Goal: Communication & Community: Answer question/provide support

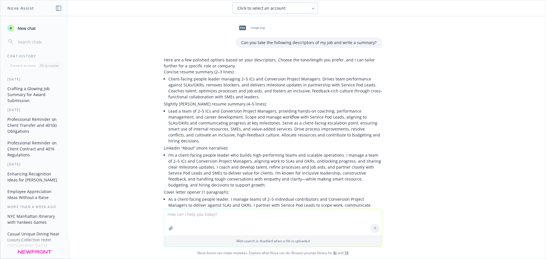
scroll to position [1645, 0]
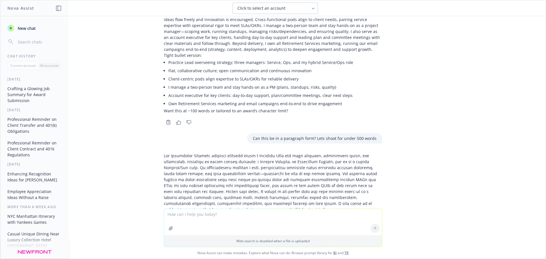
click at [178, 215] on textarea at bounding box center [273, 222] width 218 height 26
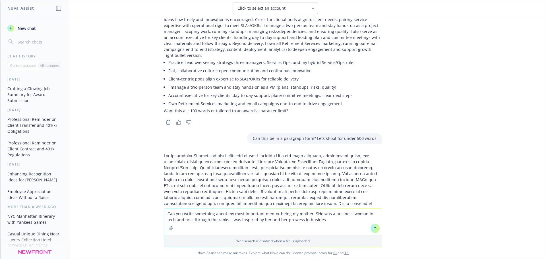
type textarea "Can you write something about my most important mentor being my mother. SHe was…"
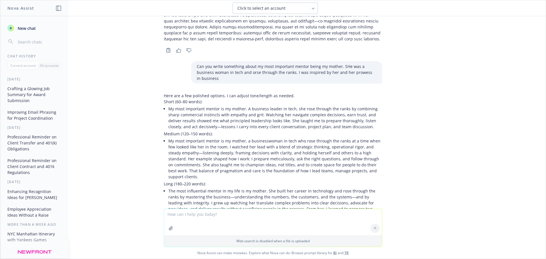
scroll to position [1852, 0]
drag, startPoint x: 265, startPoint y: 49, endPoint x: 327, endPoint y: 50, distance: 62.3
click at [327, 104] on li "My most important mentor is my mother. A business leader in tech, she rose thro…" at bounding box center [275, 117] width 214 height 26
click at [340, 104] on li "My most important mentor is my mother. A business leader in tech, she rose thro…" at bounding box center [275, 117] width 214 height 26
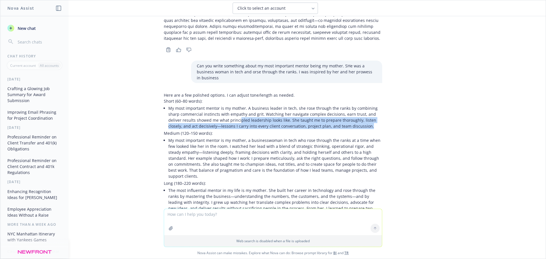
drag, startPoint x: 221, startPoint y: 55, endPoint x: 348, endPoint y: 61, distance: 126.7
click at [348, 104] on li "My most important mentor is my mother. A business leader in tech, she rose thro…" at bounding box center [275, 117] width 214 height 26
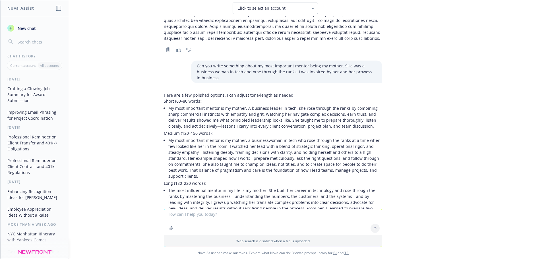
click at [324, 136] on li "My most important mentor is my mother, a businesswoman in tech who rose through…" at bounding box center [275, 158] width 214 height 44
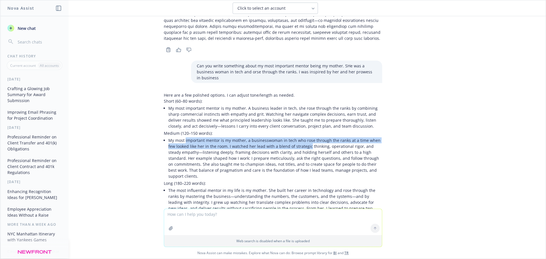
drag, startPoint x: 181, startPoint y: 77, endPoint x: 295, endPoint y: 78, distance: 114.0
click at [295, 136] on li "My most important mentor is my mother, a businesswoman in tech who rose through…" at bounding box center [275, 158] width 214 height 44
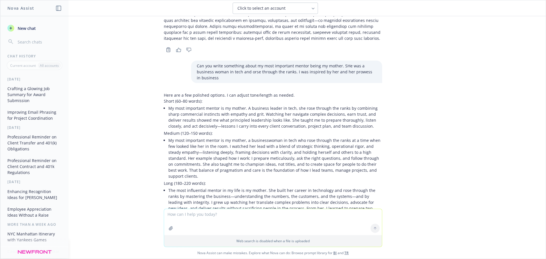
click at [308, 136] on li "My most important mentor is my mother, a businesswoman in tech who rose through…" at bounding box center [275, 158] width 214 height 44
click at [194, 136] on li "My most important mentor is my mother, a businesswoman in tech who rose through…" at bounding box center [275, 158] width 214 height 44
drag, startPoint x: 196, startPoint y: 84, endPoint x: 265, endPoint y: 89, distance: 68.4
click at [264, 136] on li "My most important mentor is my mother, a businesswoman in tech who rose through…" at bounding box center [275, 158] width 214 height 44
click at [277, 136] on li "My most important mentor is my mother, a businesswoman in tech who rose through…" at bounding box center [275, 158] width 214 height 44
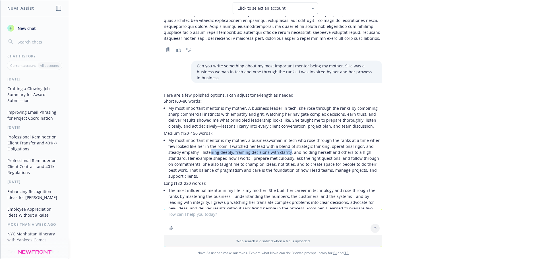
drag, startPoint x: 192, startPoint y: 86, endPoint x: 269, endPoint y: 88, distance: 76.8
click at [269, 136] on li "My most important mentor is my mother, a businesswoman in tech who rose through…" at bounding box center [275, 158] width 214 height 44
click at [287, 136] on li "My most important mentor is my mother, a businesswoman in tech who rose through…" at bounding box center [275, 158] width 214 height 44
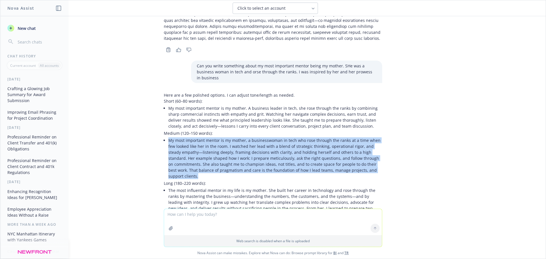
drag, startPoint x: 351, startPoint y: 104, endPoint x: 158, endPoint y: 74, distance: 194.7
click at [159, 90] on div "Here are a few polished options. I can adjust tone/length as needed. Short (60–…" at bounding box center [272, 178] width 227 height 177
copy li "My most important mentor is my mother, a businesswoman in tech who rose through…"
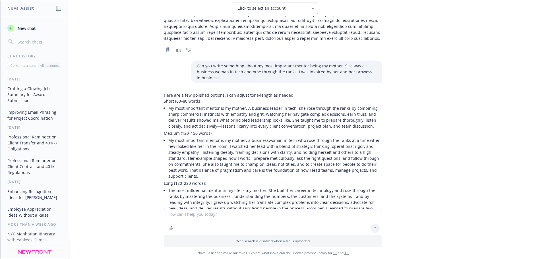
click at [197, 217] on textarea at bounding box center [273, 222] width 218 height 26
paste textarea "My most important mentor is my mother, a businesswoman in tech who rose through…"
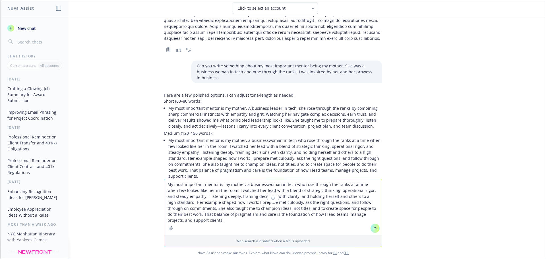
drag, startPoint x: 167, startPoint y: 209, endPoint x: 157, endPoint y: 180, distance: 31.0
click at [157, 180] on div "My most important mentor is my mother, a businesswoman in tech who rose through…" at bounding box center [272, 219] width 545 height 80
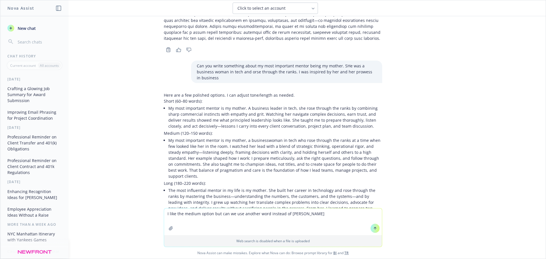
type textarea "I like the medium option but can we use another word instead of rigor"
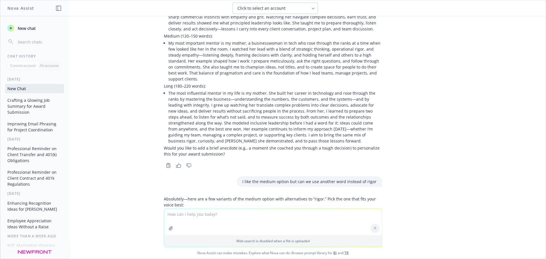
scroll to position [1950, 0]
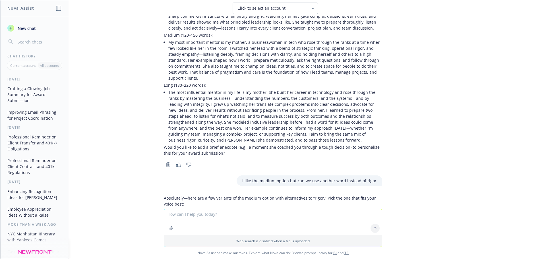
click at [185, 218] on textarea at bounding box center [273, 222] width 218 height 26
type textarea "3rd bullet please"
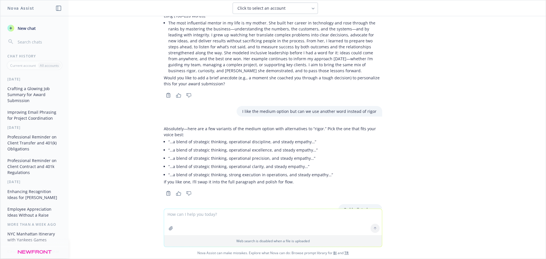
scroll to position [2025, 0]
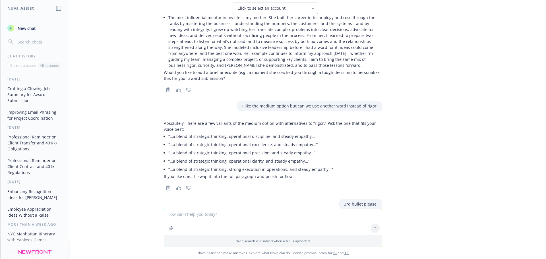
drag, startPoint x: 160, startPoint y: 149, endPoint x: 346, endPoint y: 180, distance: 188.5
click at [346, 218] on p "My most important mentor is my mother, a businesswoman in tech who rose through…" at bounding box center [273, 239] width 218 height 42
copy p "My most important mentor is my mother, a businesswoman in tech who rose through…"
click at [203, 216] on textarea at bounding box center [273, 222] width 218 height 26
type textarea "Thanks now can you write about how I serve as a mentor to those who report to me"
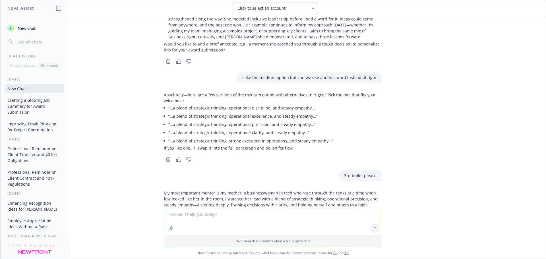
scroll to position [2203, 0]
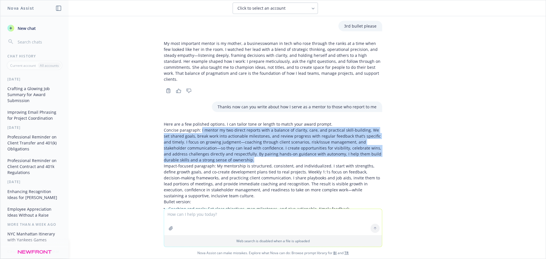
drag, startPoint x: 196, startPoint y: 52, endPoint x: 254, endPoint y: 81, distance: 65.0
click at [254, 127] on p "Concise paragraph: I mentor my two direct reports with a balance of clarity, ca…" at bounding box center [273, 145] width 218 height 36
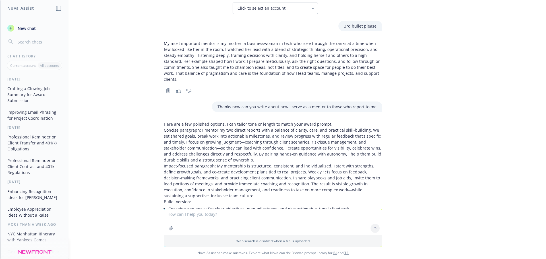
click at [254, 163] on p "Impact-focused paragraph: My mentorship is structured, consistent, and individu…" at bounding box center [273, 181] width 218 height 36
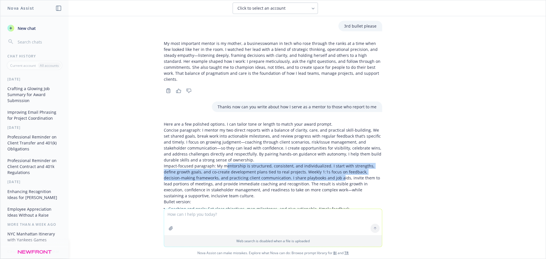
drag, startPoint x: 221, startPoint y: 90, endPoint x: 304, endPoint y: 97, distance: 83.1
click at [304, 163] on p "Impact-focused paragraph: My mentorship is structured, consistent, and individu…" at bounding box center [273, 181] width 218 height 36
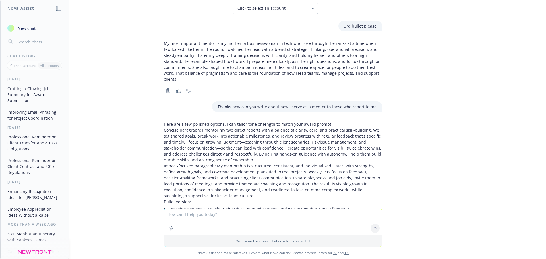
click at [306, 163] on p "Impact-focused paragraph: My mentorship is structured, consistent, and individu…" at bounding box center [273, 181] width 218 height 36
click at [189, 163] on p "Impact-focused paragraph: My mentorship is structured, consistent, and individu…" at bounding box center [273, 181] width 218 height 36
click at [253, 163] on p "Impact-focused paragraph: My mentorship is structured, consistent, and individu…" at bounding box center [273, 181] width 218 height 36
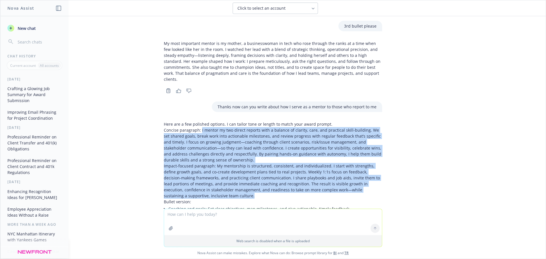
drag, startPoint x: 196, startPoint y: 52, endPoint x: 200, endPoint y: 117, distance: 65.8
click at [200, 121] on div "Here are a few polished options. I can tailor tone or length to match your awar…" at bounding box center [273, 190] width 218 height 139
copy div "L ipsumd si ame consec adipisc elit s doeiusm te incidid, utla, etd magnaaliq e…"
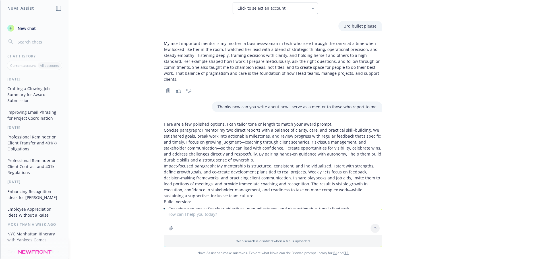
click at [172, 213] on textarea at bounding box center [273, 222] width 218 height 26
type textarea "Can you condense the 2 paragraphs"
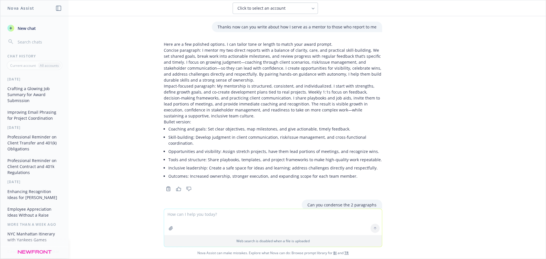
scroll to position [2283, 0]
drag, startPoint x: 159, startPoint y: 145, endPoint x: 284, endPoint y: 179, distance: 129.0
click at [284, 218] on p "I mentor my two direct reports with a structured, individualized approach that …" at bounding box center [273, 239] width 218 height 42
copy p "I mentor my two direct reports with a structured, individualized approach that …"
click at [196, 217] on textarea at bounding box center [273, 222] width 218 height 26
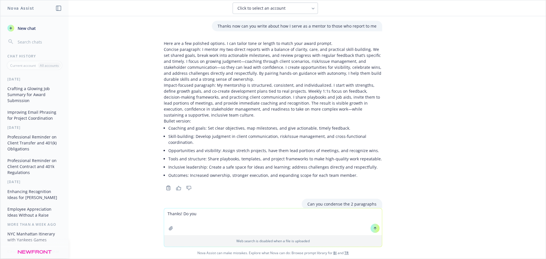
click at [204, 219] on textarea "Thanks! Do you" at bounding box center [273, 221] width 218 height 27
type textarea "Thanks! Do you have any suggestions on how to show I am giving back to my profe…"
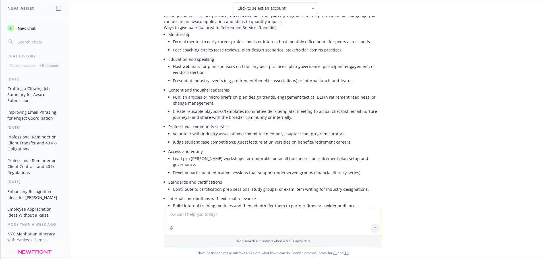
scroll to position [2523, 0]
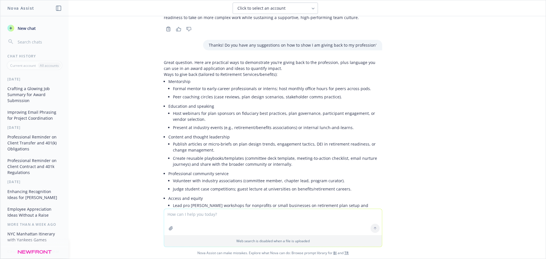
drag, startPoint x: 182, startPoint y: 215, endPoint x: 188, endPoint y: 215, distance: 6.3
click at [182, 215] on textarea at bounding box center [273, 222] width 218 height 26
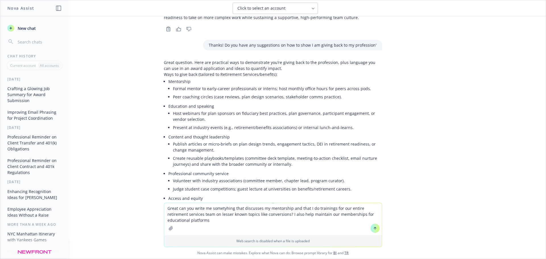
type textarea "Great can you write me sometyhing that discusses my mentorship and that I do tr…"
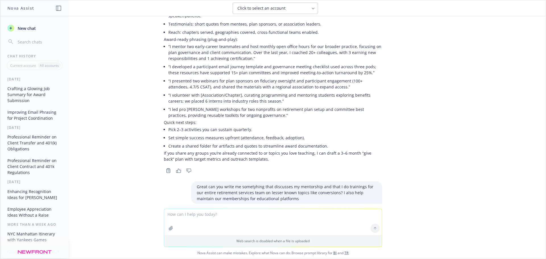
scroll to position [2804, 0]
click at [166, 218] on p "I invest deeply in developing others through structured mentorship and practica…" at bounding box center [273, 245] width 218 height 54
drag, startPoint x: 159, startPoint y: 132, endPoint x: 374, endPoint y: 177, distance: 219.5
click at [374, 210] on div "Here’s a polished, award-ready paragraph. I can trim or expand to fit any chara…" at bounding box center [272, 247] width 227 height 74
copy p "I invest deeply in developing others through structured mentorship and practica…"
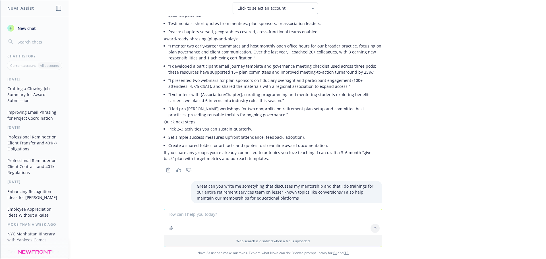
drag, startPoint x: 174, startPoint y: 213, endPoint x: 171, endPoint y: 211, distance: 3.9
click at [173, 212] on textarea at bounding box center [273, 222] width 218 height 26
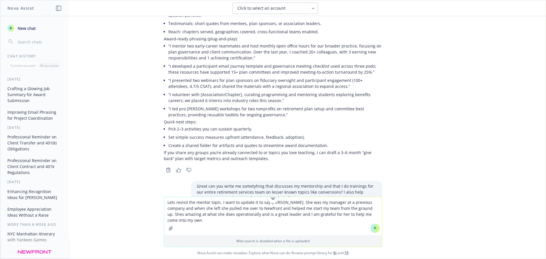
type textarea "Lets revisit the mentor topic. I want to update it to say [PERSON_NAME]. She wa…"
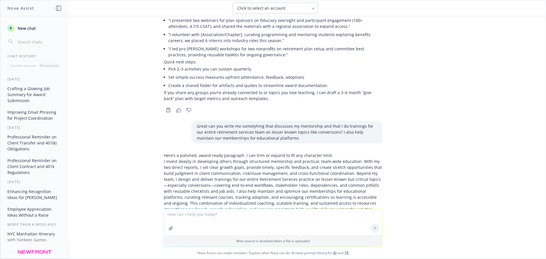
scroll to position [2939, 0]
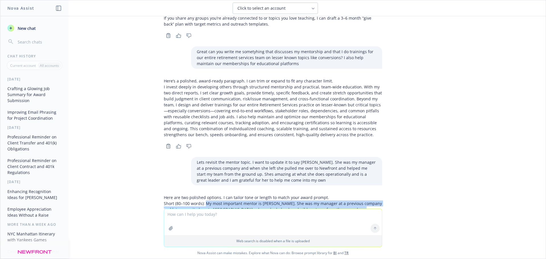
drag, startPoint x: 202, startPoint y: 114, endPoint x: 311, endPoint y: 143, distance: 113.0
click at [311, 194] on div "Here are two polished options. I can tailor tone or length to match your award …" at bounding box center [273, 239] width 218 height 90
click at [270, 200] on p "Short (80–100 words): My most important mentor is [PERSON_NAME]. She was my man…" at bounding box center [273, 218] width 218 height 36
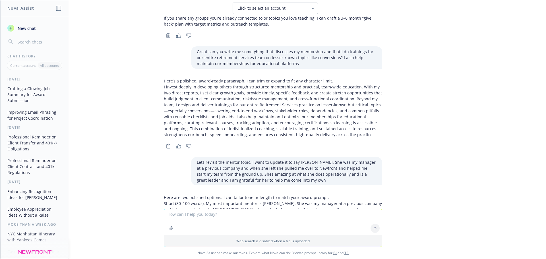
click at [237, 236] on p "Medium (130–160 words): The mentor who has most shaped my career is [PERSON_NAM…" at bounding box center [273, 260] width 218 height 48
drag, startPoint x: 209, startPoint y: 144, endPoint x: 377, endPoint y: 179, distance: 171.6
click at [377, 236] on p "Medium (130–160 words): The mentor who has most shaped my career is [PERSON_NAM…" at bounding box center [273, 260] width 218 height 48
copy p "The mentor who has most shaped my career is [PERSON_NAME]. She managed me at a …"
click at [218, 236] on p "Medium (130–160 words): The mentor who has most shaped my career is [PERSON_NAM…" at bounding box center [273, 260] width 218 height 48
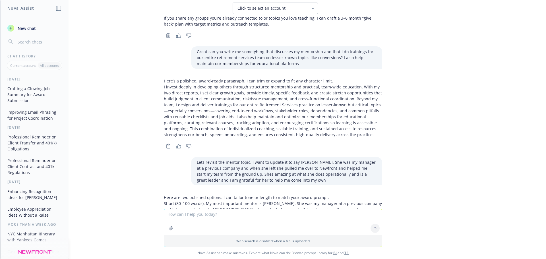
drag, startPoint x: 206, startPoint y: 169, endPoint x: 244, endPoint y: 169, distance: 38.1
click at [244, 236] on p "Medium (130–160 words): The mentor who has most shaped my career is [PERSON_NAM…" at bounding box center [273, 260] width 218 height 48
click at [265, 236] on p "Medium (130–160 words): The mentor who has most shaped my career is [PERSON_NAM…" at bounding box center [273, 260] width 218 height 48
drag, startPoint x: 202, startPoint y: 173, endPoint x: 291, endPoint y: 171, distance: 89.3
click at [291, 236] on p "Medium (130–160 words): The mentor who has most shaped my career is [PERSON_NAM…" at bounding box center [273, 260] width 218 height 48
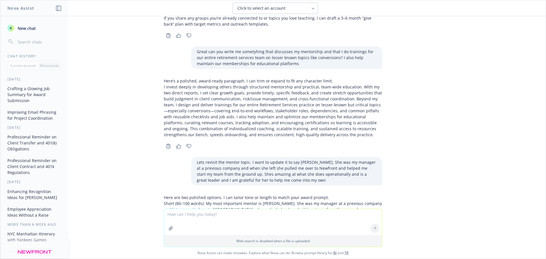
click at [337, 236] on p "Medium (130–160 words): The mentor who has most shaped my career is [PERSON_NAM…" at bounding box center [273, 260] width 218 height 48
click at [216, 217] on textarea at bounding box center [273, 222] width 218 height 26
type textarea "Next question:"
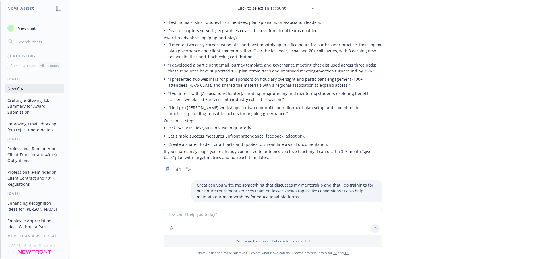
scroll to position [2990, 0]
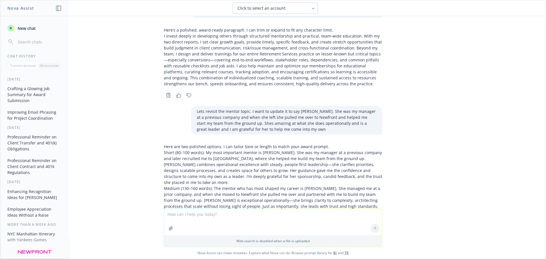
click at [186, 217] on textarea at bounding box center [273, 222] width 218 height 26
paste textarea "If we were to call one person as a reference for your inclusion on this list, w…"
type textarea "If we were to call one person as a reference for your inclusion on this list, w…"
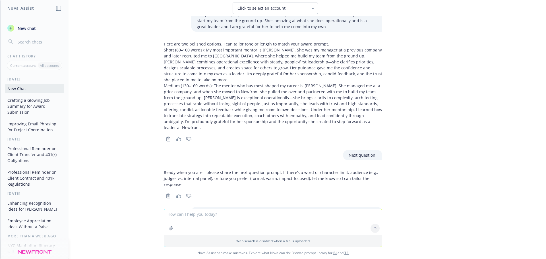
scroll to position [3096, 0]
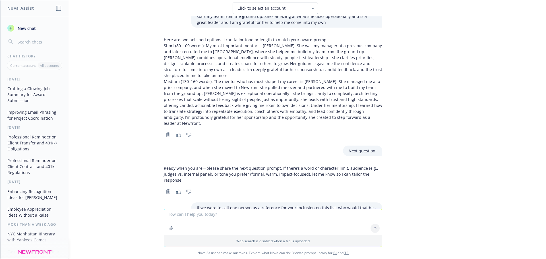
drag, startPoint x: 158, startPoint y: 129, endPoint x: 339, endPoint y: 152, distance: 181.7
copy p "[PERSON_NAME] — she has managed and mentored me from the start of my career, re…"
click at [212, 215] on textarea at bounding box center [273, 222] width 218 height 26
paste textarea "How do you stay relevant in our ever-changing retirement plan industry?"
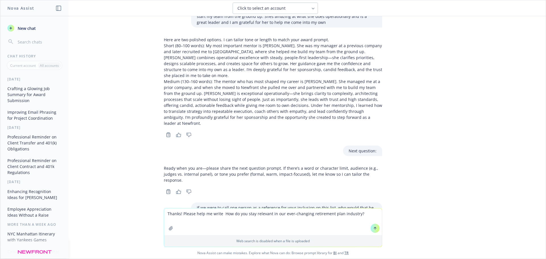
drag, startPoint x: 231, startPoint y: 214, endPoint x: 242, endPoint y: 214, distance: 11.7
click at [242, 214] on textarea "Thanks! Please help me write How do you stay relevant in our ever-changing reti…" at bounding box center [273, 221] width 218 height 27
type textarea "Thanks! Please help me write How I stay relevant in our ever-changing retiremen…"
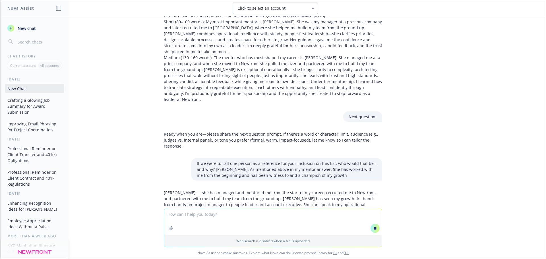
scroll to position [2961, 0]
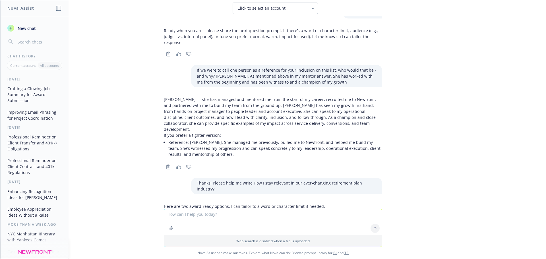
scroll to position [3237, 0]
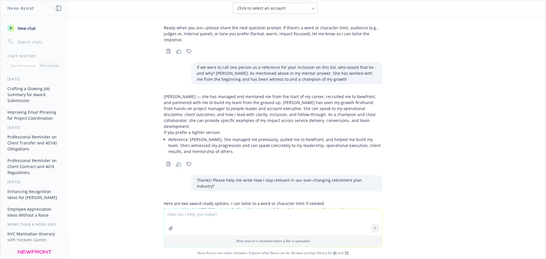
click at [227, 200] on div "Here are two award-ready options. I can tailor to a word or character limit if …" at bounding box center [273, 253] width 218 height 107
click at [291, 206] on p at bounding box center [273, 239] width 218 height 66
click at [290, 206] on p at bounding box center [273, 239] width 218 height 66
click at [199, 206] on p at bounding box center [273, 239] width 218 height 66
drag, startPoint x: 218, startPoint y: 150, endPoint x: 290, endPoint y: 180, distance: 77.9
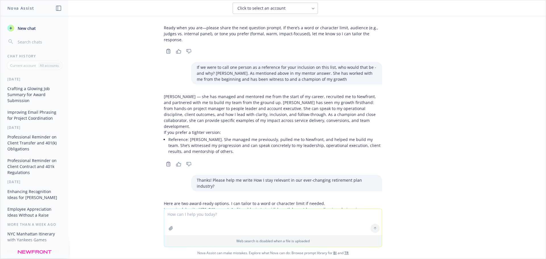
copy p "I stay current by pairing continuous learning with hands-on execution. I track …"
click at [179, 219] on textarea at bounding box center [273, 222] width 218 height 26
paste textarea "How did you build your practice?"
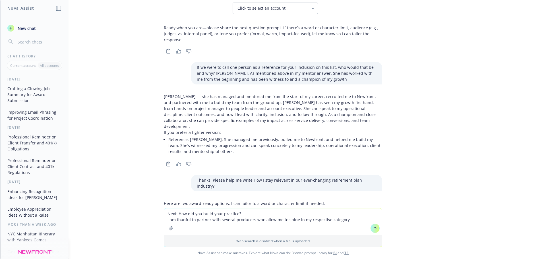
click at [292, 221] on textarea "Next: How did you build your practice? I am thanful to partner with several pro…" at bounding box center [273, 221] width 218 height 27
click at [343, 219] on textarea "Next: How did you build your practice? I am thanful to partner with several pro…" at bounding box center [273, 221] width 218 height 27
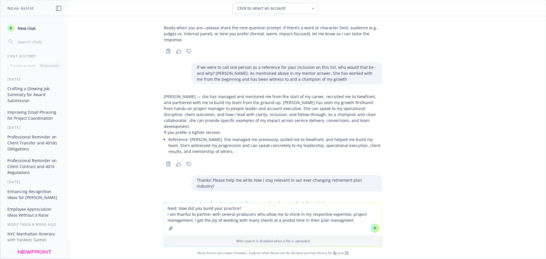
type textarea "Next: How did you build your practice? I am thanful to partner with several pro…"
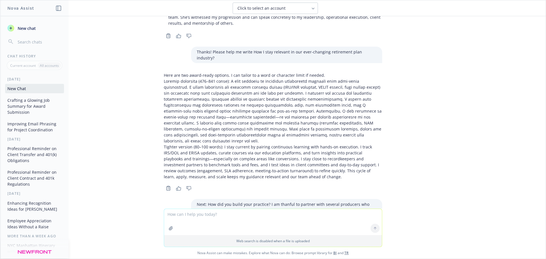
scroll to position [3365, 0]
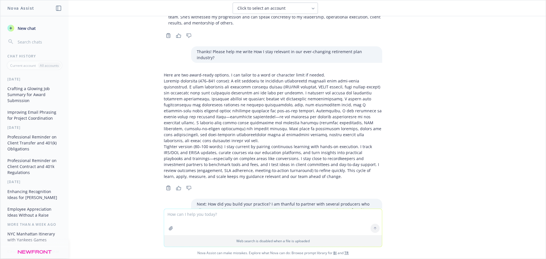
drag, startPoint x: 160, startPoint y: 113, endPoint x: 261, endPoint y: 168, distance: 115.6
copy p "L ipsum do sitametc ad elitseddoe tempori utla etdolor magnaaliq eni admin ve q…"
click at [184, 215] on textarea at bounding box center [273, 222] width 218 height 26
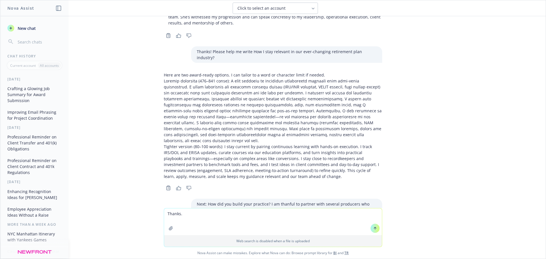
paste textarea "Share a client success or prospecting story you are proud of this year."
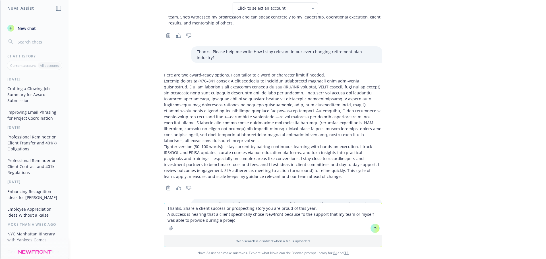
type textarea "Thanks. Share a client success or prospecting story you are proud of this year.…"
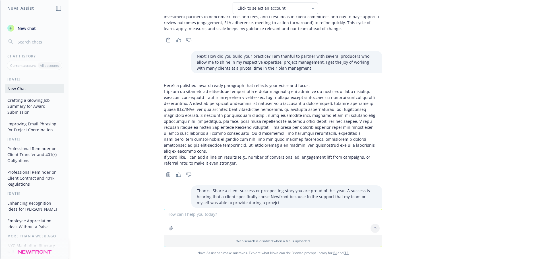
scroll to position [3518, 0]
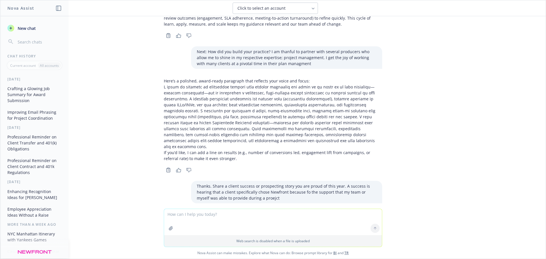
click at [210, 224] on p at bounding box center [273, 257] width 218 height 66
drag, startPoint x: 198, startPoint y: 97, endPoint x: 206, endPoint y: 109, distance: 14.4
click at [206, 224] on p at bounding box center [273, 257] width 218 height 66
click at [207, 214] on textarea at bounding box center [273, 222] width 218 height 26
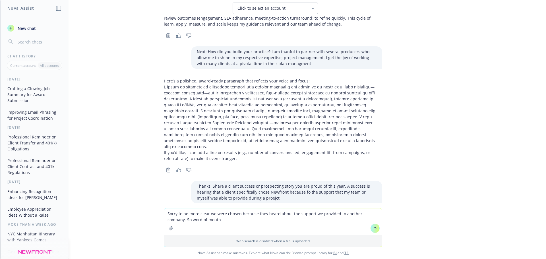
type textarea "Sorry to be more clear we were chosen because they heard about the support we p…"
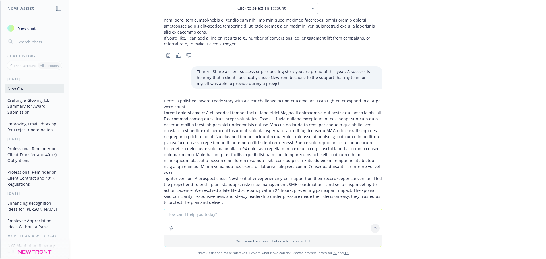
scroll to position [3634, 0]
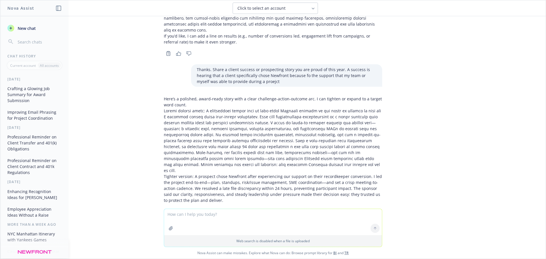
drag, startPoint x: 198, startPoint y: 119, endPoint x: 221, endPoint y: 149, distance: 38.1
drag, startPoint x: 190, startPoint y: 162, endPoint x: 393, endPoint y: 183, distance: 204.3
click at [393, 183] on div "png image.png Can you take the following descriptors of my job and write a summ…" at bounding box center [272, 112] width 545 height 192
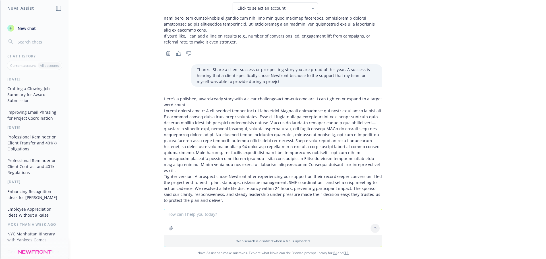
copy p "A prospect chose Newfront based on word-of-mouth about how my team and I suppor…"
click at [185, 213] on textarea at bounding box center [273, 222] width 218 height 26
paste textarea "Describe the most frustrating day of your career - and what you have learned fr…"
drag, startPoint x: 355, startPoint y: 206, endPoint x: 338, endPoint y: 216, distance: 19.5
click at [338, 216] on textarea "Describe the most frustrating day of your career - and what you have learned fr…" at bounding box center [273, 221] width 218 height 27
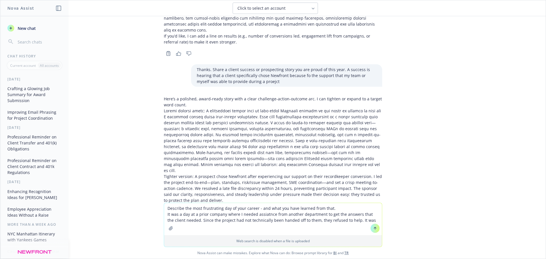
click at [363, 222] on textarea "Describe the most frustrating day of your career - and what you have learned fr…" at bounding box center [273, 219] width 218 height 32
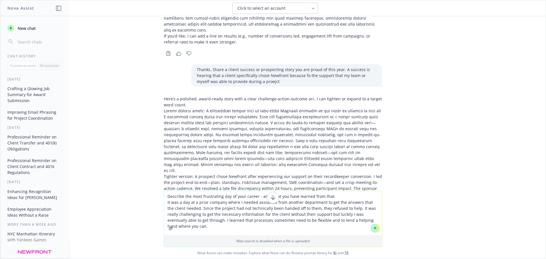
type textarea "Describe the most frustrating day of your career - and what you have learned fr…"
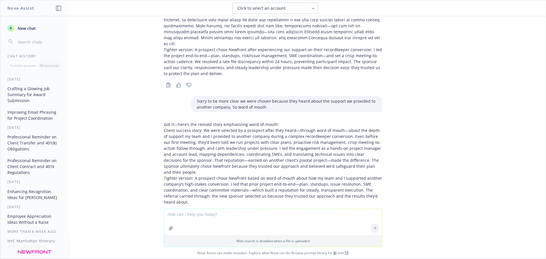
scroll to position [3763, 0]
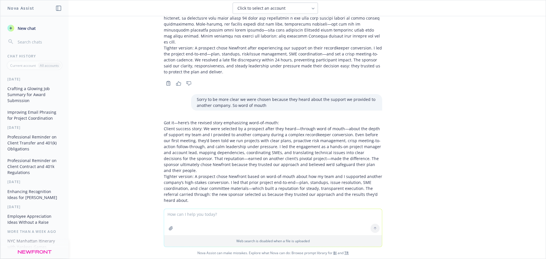
drag, startPoint x: 171, startPoint y: 137, endPoint x: 268, endPoint y: 137, distance: 96.9
drag, startPoint x: 177, startPoint y: 144, endPoint x: 232, endPoint y: 146, distance: 54.9
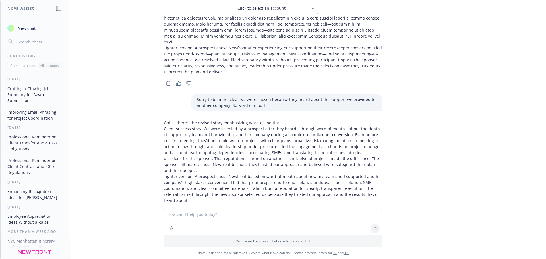
drag, startPoint x: 267, startPoint y: 143, endPoint x: 330, endPoint y: 145, distance: 63.1
drag, startPoint x: 205, startPoint y: 150, endPoint x: 281, endPoint y: 153, distance: 76.2
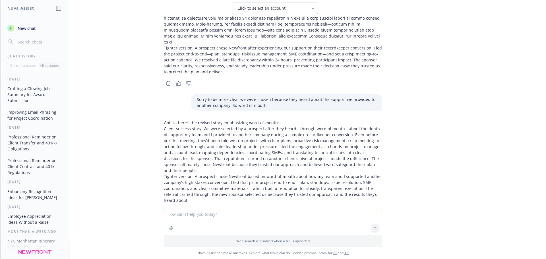
drag, startPoint x: 230, startPoint y: 152, endPoint x: 302, endPoint y: 153, distance: 71.4
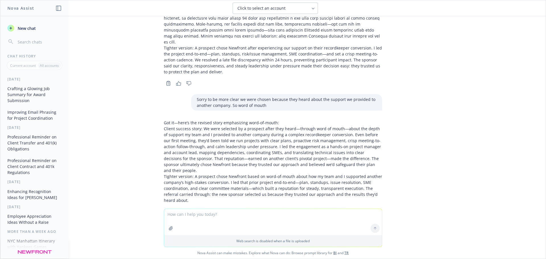
drag, startPoint x: 176, startPoint y: 155, endPoint x: 254, endPoint y: 157, distance: 77.6
drag, startPoint x: 228, startPoint y: 153, endPoint x: 303, endPoint y: 155, distance: 75.6
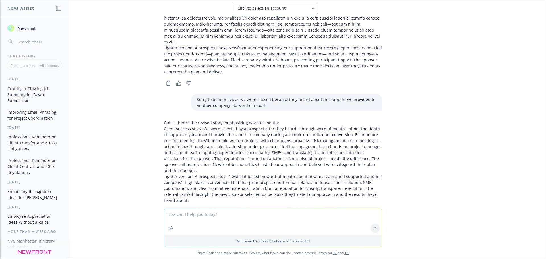
drag, startPoint x: 165, startPoint y: 162, endPoint x: 261, endPoint y: 162, distance: 95.8
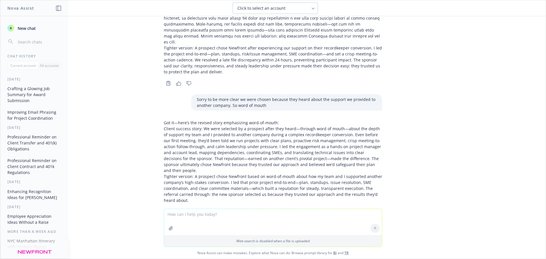
drag, startPoint x: 159, startPoint y: 134, endPoint x: 308, endPoint y: 181, distance: 156.5
click at [184, 215] on textarea at bounding box center [273, 222] width 218 height 26
paste textarea "In your opinion, what are the top 3 biggest challenges our industry will face i…"
click at [267, 214] on textarea "In your opinion, what are the top 3 biggest challenges our industry will face i…" at bounding box center [273, 221] width 218 height 27
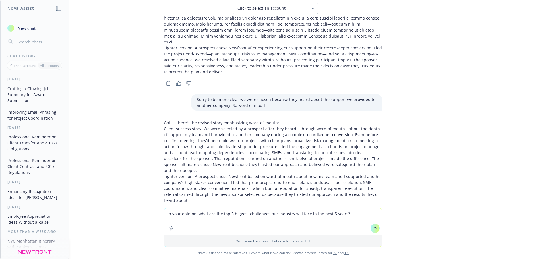
click at [267, 214] on textarea "In your opinion, what are the top 3 biggest challenges our industry will face i…" at bounding box center [273, 221] width 218 height 27
type textarea "In your opinion, what are the top 3 biggest challenges the retiremnet industry …"
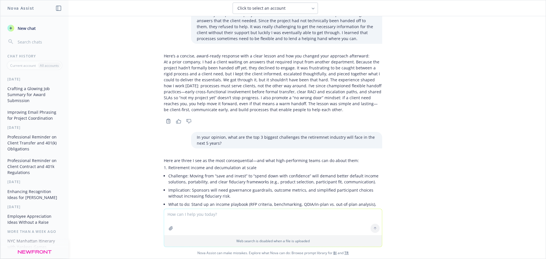
scroll to position [4010, 0]
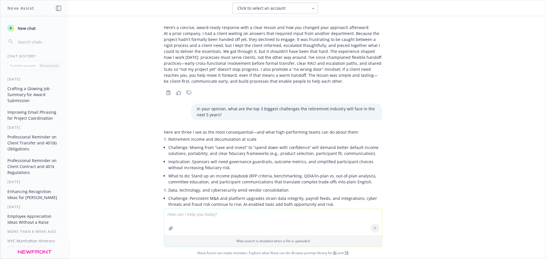
click at [173, 214] on textarea at bounding box center [273, 222] width 218 height 26
type textarea "Can you simplify this a bit and make it more concise"
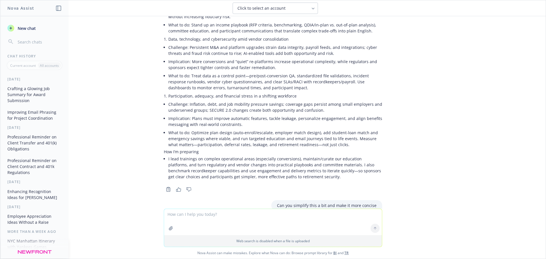
scroll to position [4162, 0]
drag, startPoint x: 181, startPoint y: 87, endPoint x: 226, endPoint y: 88, distance: 45.2
click at [226, 233] on li "Shift from “save” to “spend” requires better in‑plan income options, portabilit…" at bounding box center [277, 237] width 209 height 8
click at [229, 257] on li "More conversions and re‑platforms strain data integrity and increase cyber risk." at bounding box center [277, 261] width 209 height 8
drag, startPoint x: 214, startPoint y: 89, endPoint x: 305, endPoint y: 88, distance: 90.7
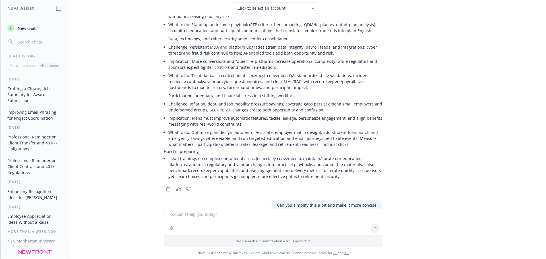
click at [305, 233] on li "Shift from “save” to “spend” requires better in‑plan income options, portabilit…" at bounding box center [277, 237] width 209 height 8
click at [307, 241] on li "What to do: Income playbooks, committee education, simple participant choices." at bounding box center [277, 245] width 209 height 8
drag, startPoint x: 227, startPoint y: 95, endPoint x: 261, endPoint y: 97, distance: 34.5
click at [261, 241] on li "What to do: Income playbooks, committee education, simple participant choices." at bounding box center [277, 245] width 209 height 8
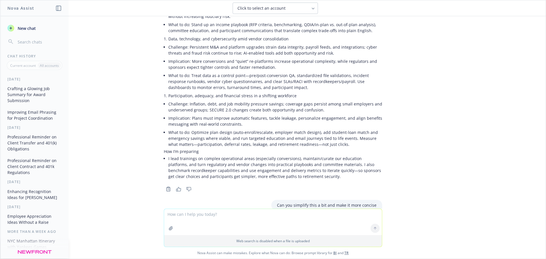
drag, startPoint x: 168, startPoint y: 106, endPoint x: 201, endPoint y: 100, distance: 33.2
click at [195, 257] on li "More conversions and re‑platforms strain data integrity and increase cyber risk." at bounding box center [277, 261] width 209 height 8
drag, startPoint x: 172, startPoint y: 131, endPoint x: 218, endPoint y: 132, distance: 46.4
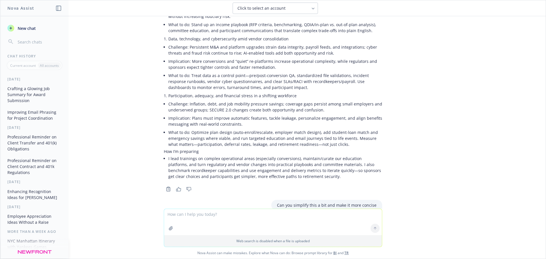
drag, startPoint x: 259, startPoint y: 135, endPoint x: 336, endPoint y: 137, distance: 76.8
click at [189, 220] on textarea at bounding box center [273, 222] width 218 height 26
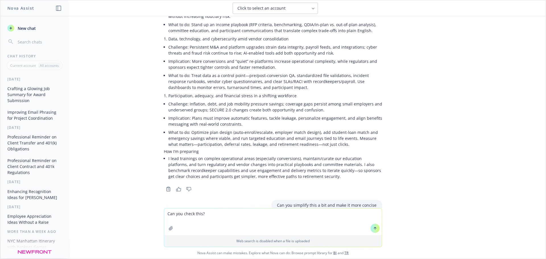
paste textarea "1. SECURE 2.0 adds change and confusion. While the goal is to better servce par…"
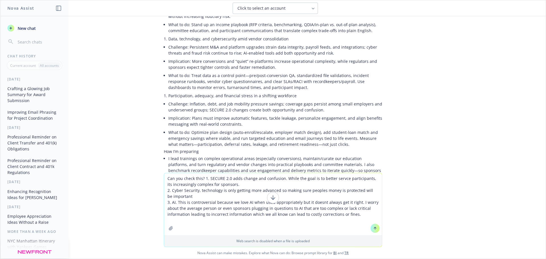
type textarea "Can you check this? 1. SECURE 2.0 adds change and confusion. While the goal is …"
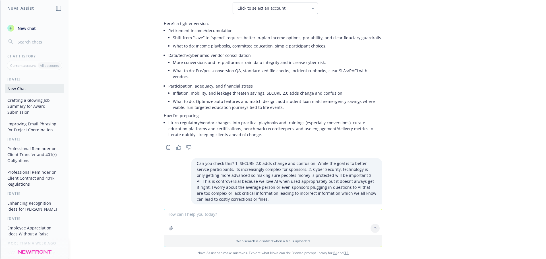
scroll to position [4364, 0]
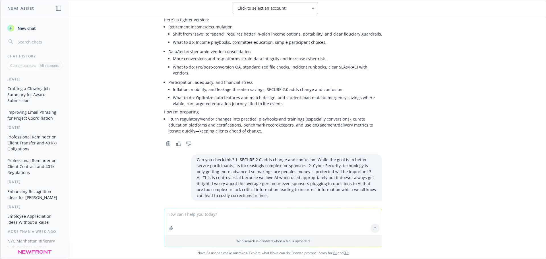
drag, startPoint x: 182, startPoint y: 154, endPoint x: 269, endPoint y: 153, distance: 86.7
click at [319, 230] on li "Challenge: SECURE 2.0 aims to better serve participants but introduces layered,…" at bounding box center [275, 237] width 214 height 14
click at [275, 230] on li "Challenge: SECURE 2.0 aims to better serve participants but introduces layered,…" at bounding box center [275, 237] width 214 height 14
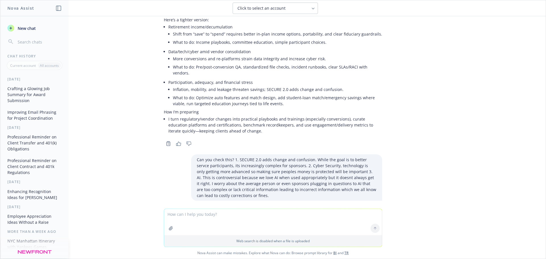
drag, startPoint x: 201, startPoint y: 94, endPoint x: 293, endPoint y: 100, distance: 91.4
click at [293, 244] on li "What to do: Maintain a living compliance checklist, map deadlines by provision,…" at bounding box center [275, 251] width 214 height 14
click at [293, 258] on li "Cybersecurity and tech risk" at bounding box center [275, 262] width 214 height 8
drag, startPoint x: 194, startPoint y: 211, endPoint x: 190, endPoint y: 206, distance: 6.4
click at [194, 211] on textarea at bounding box center [273, 222] width 218 height 26
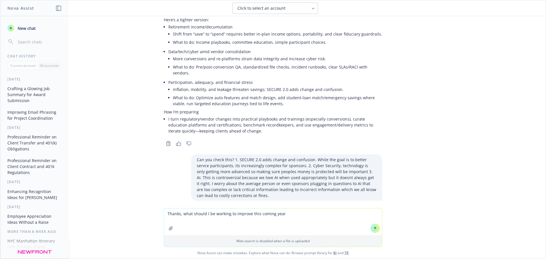
type textarea "Thanks, what should I be working to improve this coming year?"
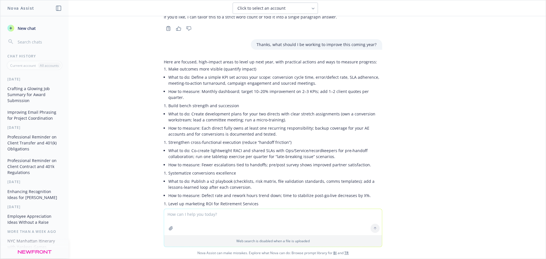
scroll to position [4691, 0]
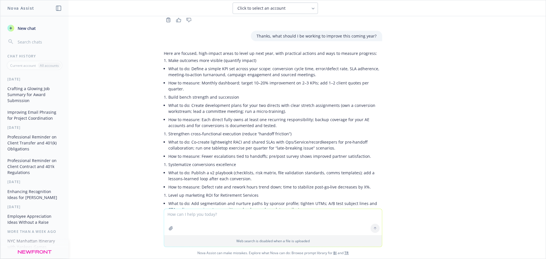
click at [171, 215] on textarea at bounding box center [273, 222] width 218 height 26
type textarea "based on all the info above can you help me write what the most important thing…"
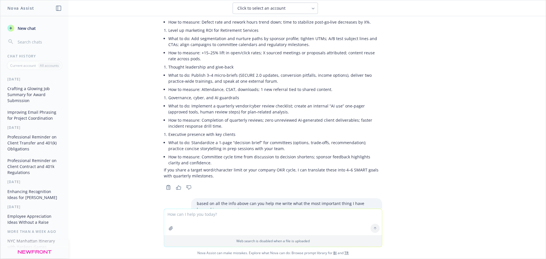
scroll to position [4856, 0]
click at [194, 217] on textarea at bounding box center [273, 222] width 218 height 26
paste textarea "I would love to continue to expand my team and our work on projects."
drag, startPoint x: 228, startPoint y: 134, endPoint x: 246, endPoint y: 134, distance: 17.6
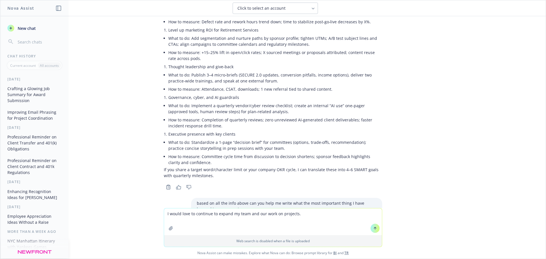
drag, startPoint x: 277, startPoint y: 134, endPoint x: 164, endPoint y: 104, distance: 116.6
drag, startPoint x: 164, startPoint y: 149, endPoint x: 206, endPoint y: 179, distance: 51.7
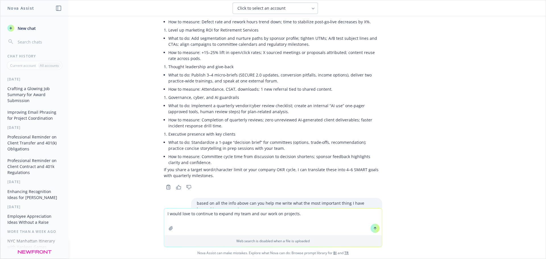
drag, startPoint x: 307, startPoint y: 216, endPoint x: 177, endPoint y: 213, distance: 130.2
click at [177, 213] on textarea "I would love to continue to expand my team and our work on projects." at bounding box center [273, 221] width 218 height 27
click at [164, 219] on textarea "I would love to continue to expand my team and our work on projects." at bounding box center [273, 221] width 218 height 27
click at [243, 220] on textarea "Thank you can you help me expand on this: I would love to continue to expand my…" at bounding box center [273, 221] width 218 height 27
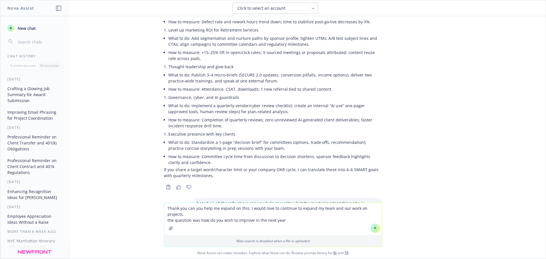
type textarea "Thank you can you help me expand on this: I would love to continue to expand my…"
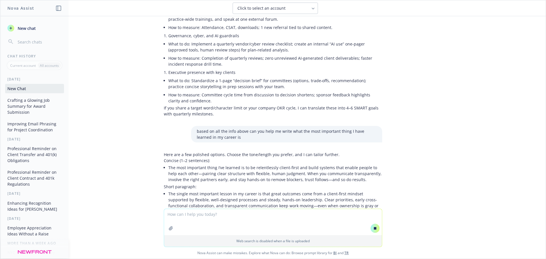
scroll to position [4658, 0]
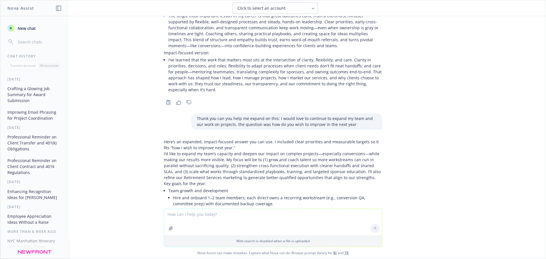
click at [164, 144] on div "Here’s an expanded, impact-focused answer you can use. I included clear priorit…" at bounding box center [273, 241] width 218 height 205
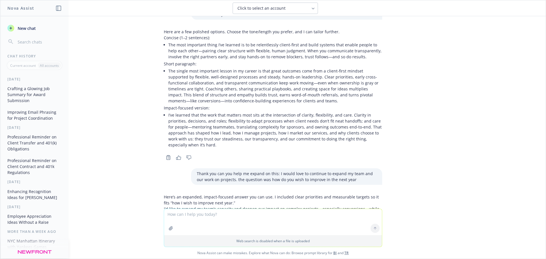
scroll to position [4964, 0]
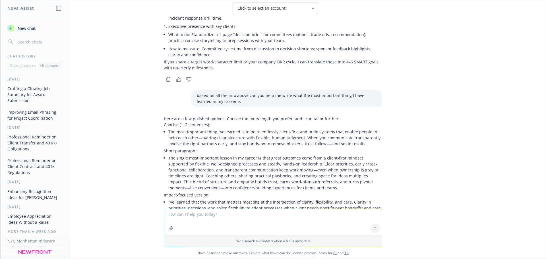
drag, startPoint x: 159, startPoint y: 134, endPoint x: 349, endPoint y: 157, distance: 190.7
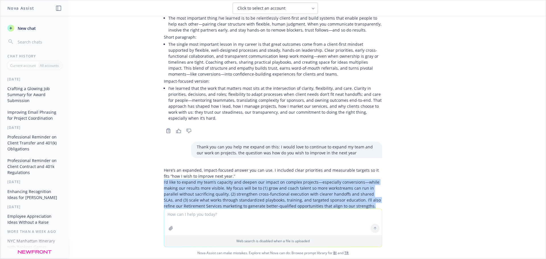
scroll to position [5106, 0]
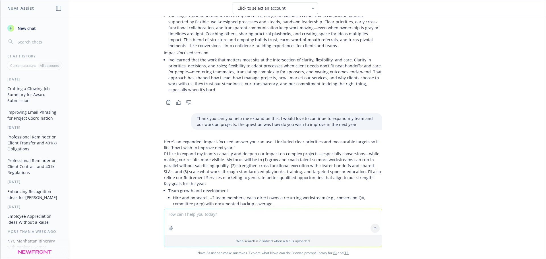
click at [200, 216] on textarea at bounding box center [273, 222] width 218 height 26
paste textarea "What question(s) have we not asked that you think should be asked of candidates…"
type textarea "What question(s) have we not asked that you think should be asked of candidates…"
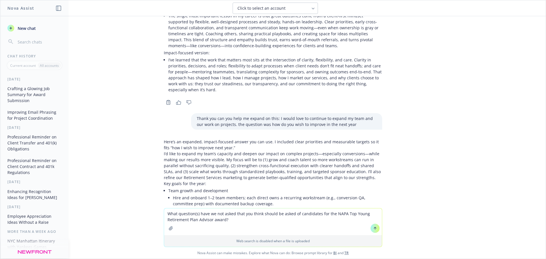
click at [247, 218] on textarea "What question(s) have we not asked that you think should be asked of candidates…" at bounding box center [273, 221] width 218 height 27
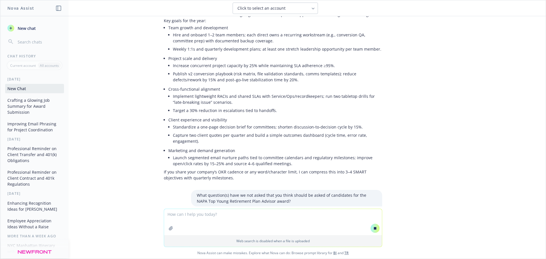
scroll to position [4944, 0]
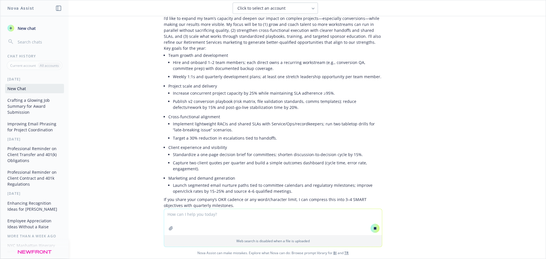
click at [193, 250] on p "Describe a pivotal plan conversion you led. What risks emerged, how did you man…" at bounding box center [275, 256] width 214 height 12
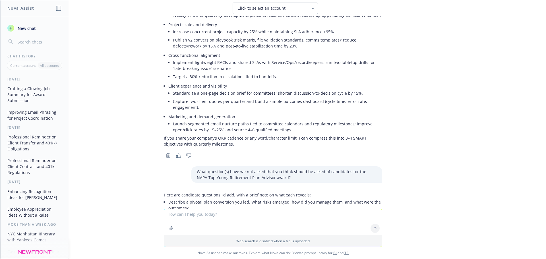
scroll to position [5311, 0]
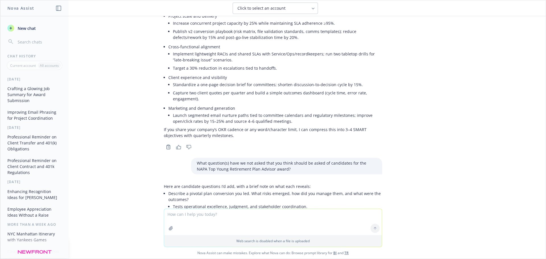
drag, startPoint x: 164, startPoint y: 162, endPoint x: 372, endPoint y: 159, distance: 207.6
click at [197, 215] on textarea at bounding box center [273, 222] width 218 height 26
click at [207, 216] on textarea "Great thanks!" at bounding box center [273, 221] width 218 height 27
paste textarea "“I’d like the judges to know… “"
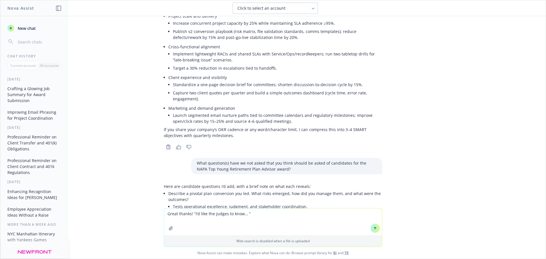
click at [192, 214] on textarea "Great thanks! “I’d like the judges to know… “" at bounding box center [273, 221] width 218 height 27
type textarea "Great thanks! Help me write a response to “I’d like the judges to know… “"
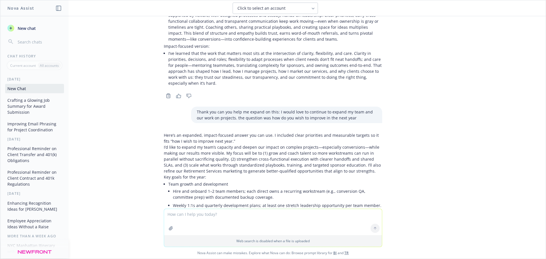
scroll to position [5507, 0]
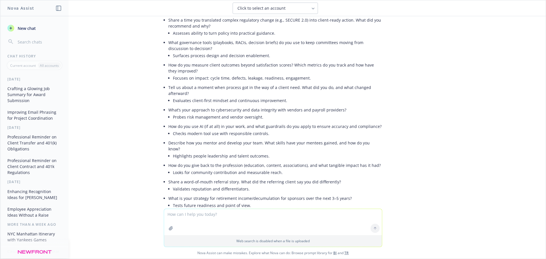
drag, startPoint x: 159, startPoint y: 119, endPoint x: 285, endPoint y: 177, distance: 138.3
